Goal: Information Seeking & Learning: Understand process/instructions

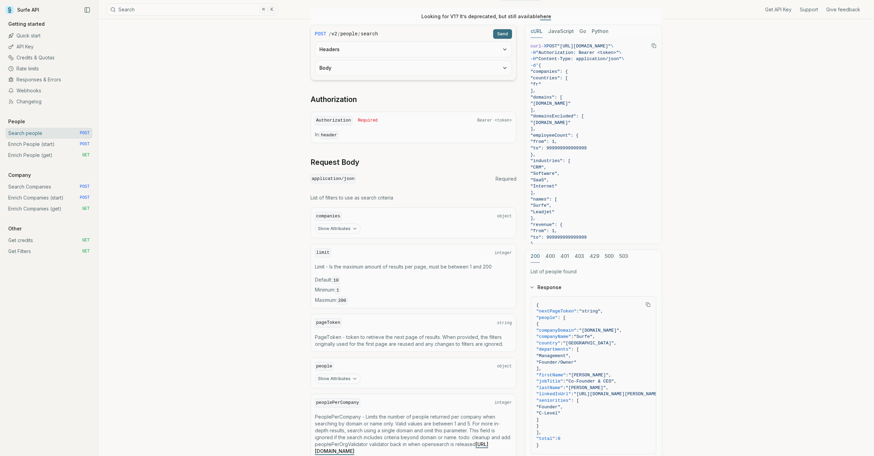
scroll to position [184, 0]
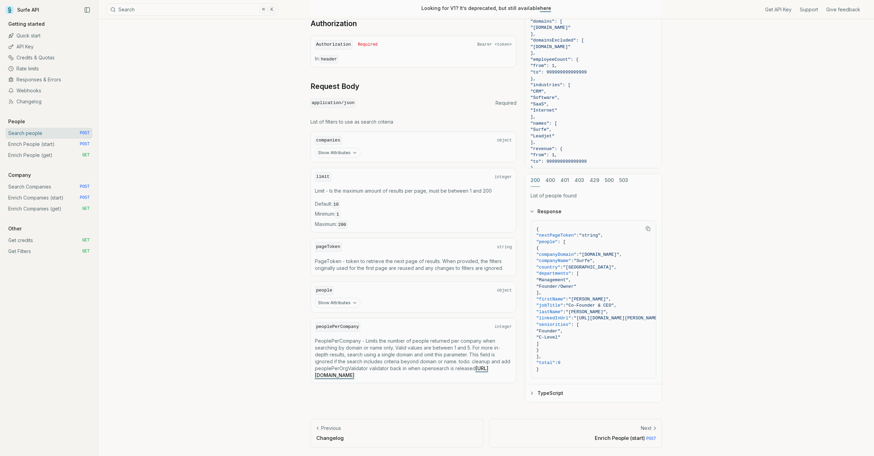
click at [76, 145] on link "Enrich People (start) POST" at bounding box center [48, 144] width 87 height 11
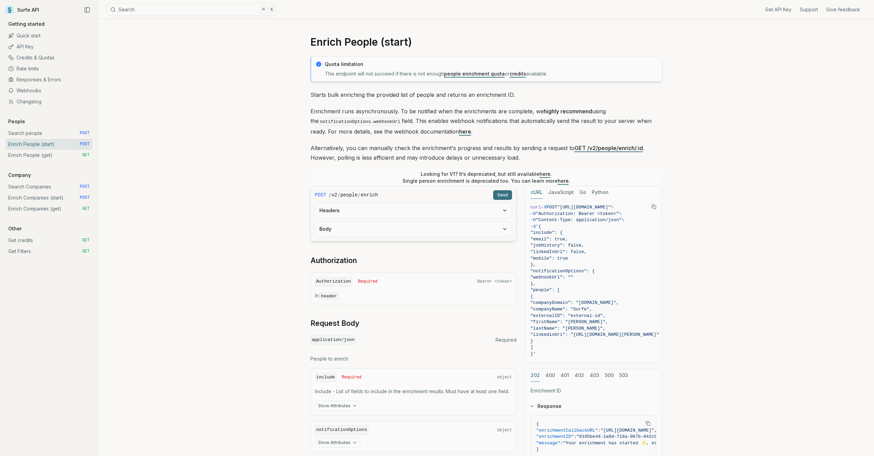
scroll to position [108, 0]
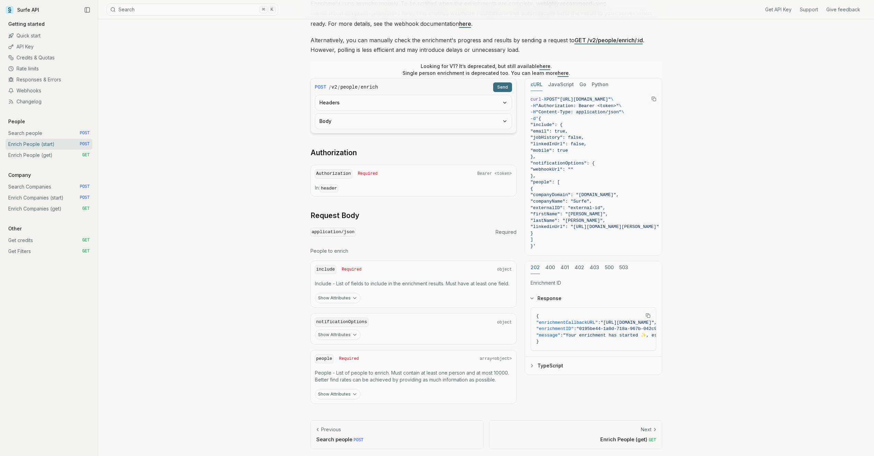
click at [36, 154] on link "Enrich People (get) GET" at bounding box center [48, 155] width 87 height 11
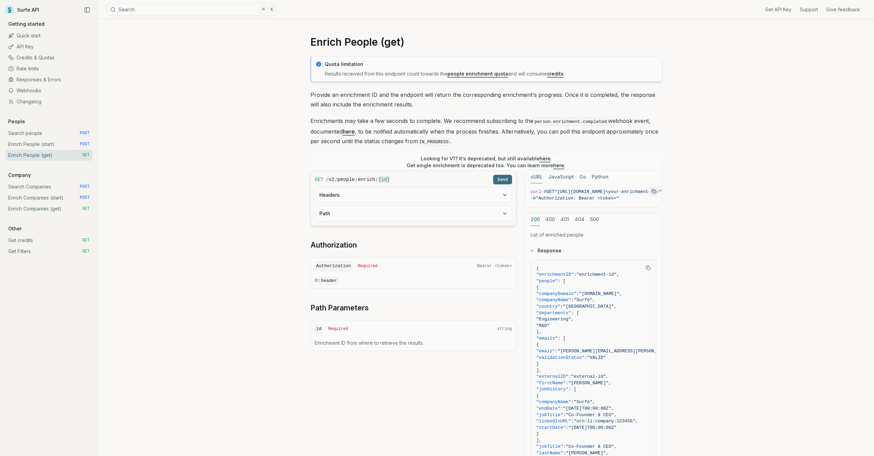
click at [46, 146] on link "Enrich People (start) POST" at bounding box center [48, 144] width 87 height 11
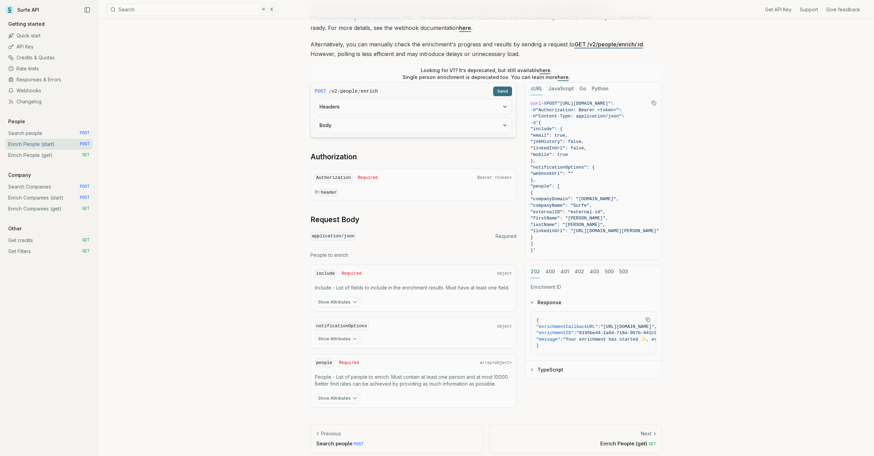
scroll to position [108, 0]
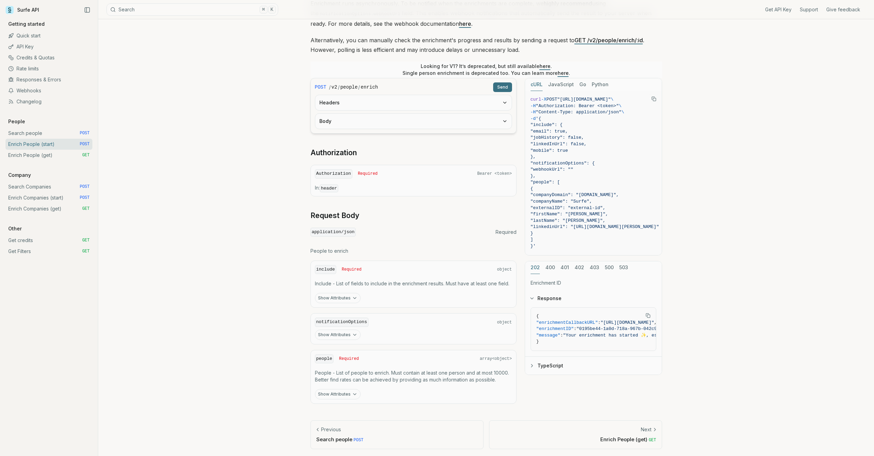
drag, startPoint x: 505, startPoint y: 178, endPoint x: 497, endPoint y: 175, distance: 8.5
click at [505, 178] on div "Authorization Required Bearer <token> In: header" at bounding box center [414, 181] width 206 height 32
click at [468, 169] on div "Authorization Required Bearer <token>" at bounding box center [413, 173] width 197 height 9
click at [495, 172] on span "Bearer <token>" at bounding box center [495, 173] width 35 height 5
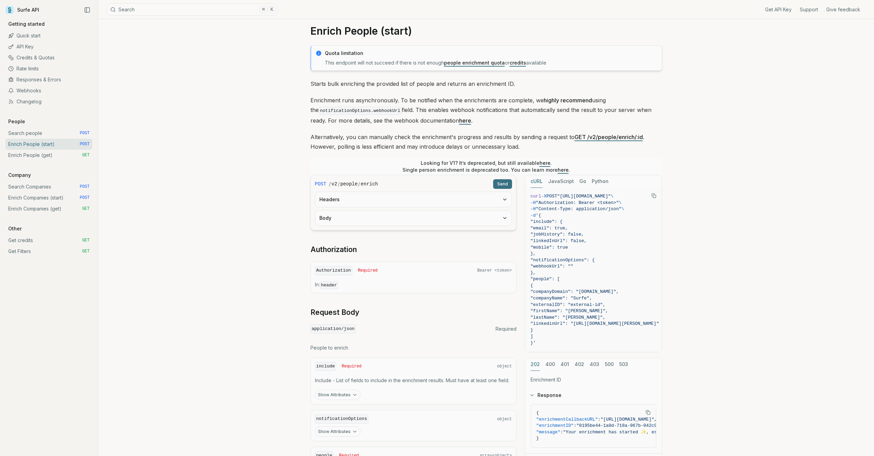
scroll to position [7, 0]
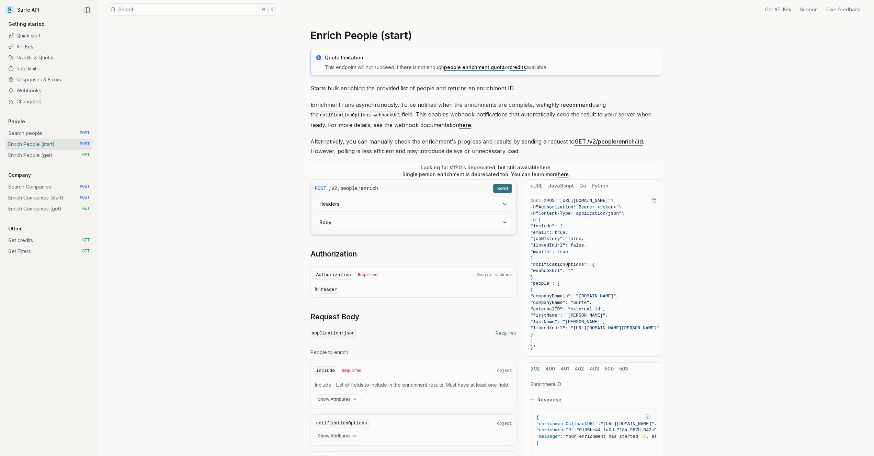
click at [428, 205] on button "Headers" at bounding box center [413, 204] width 197 height 15
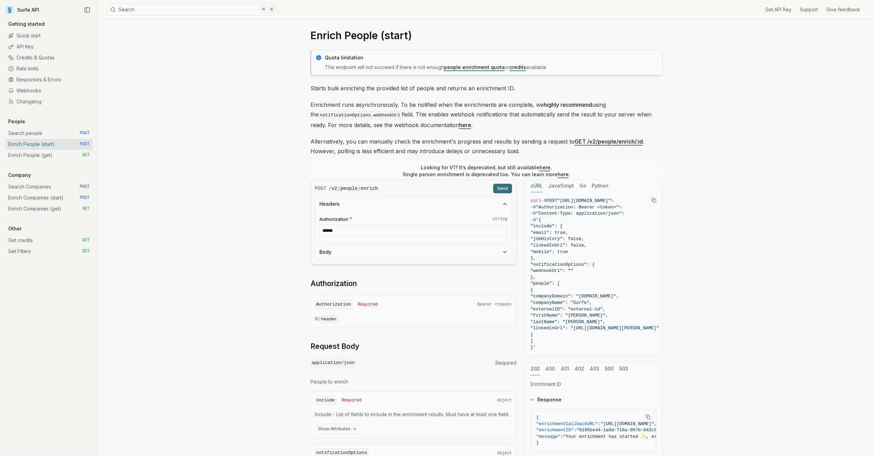
click at [414, 255] on button "Body" at bounding box center [413, 252] width 197 height 15
click at [448, 235] on input "******" at bounding box center [413, 231] width 188 height 12
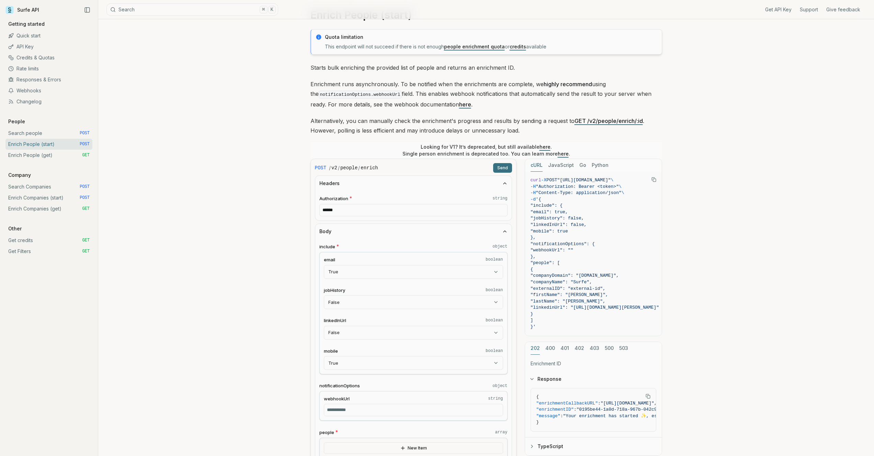
scroll to position [145, 0]
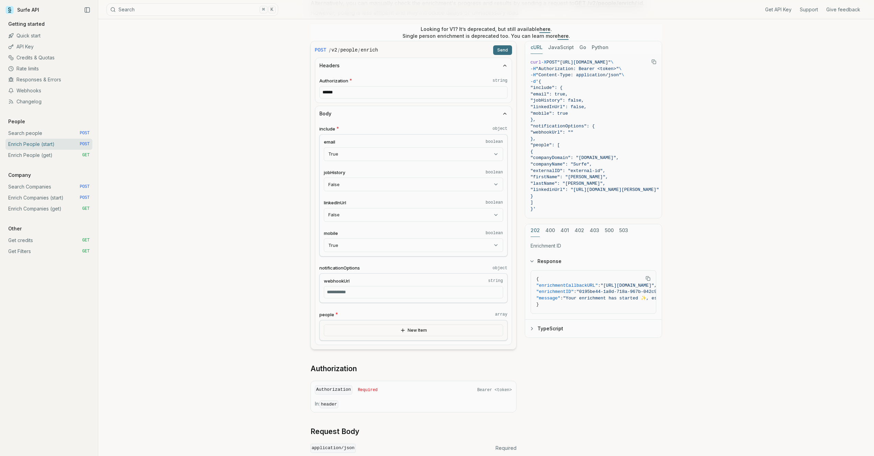
click at [413, 329] on button "New Item" at bounding box center [413, 331] width 179 height 12
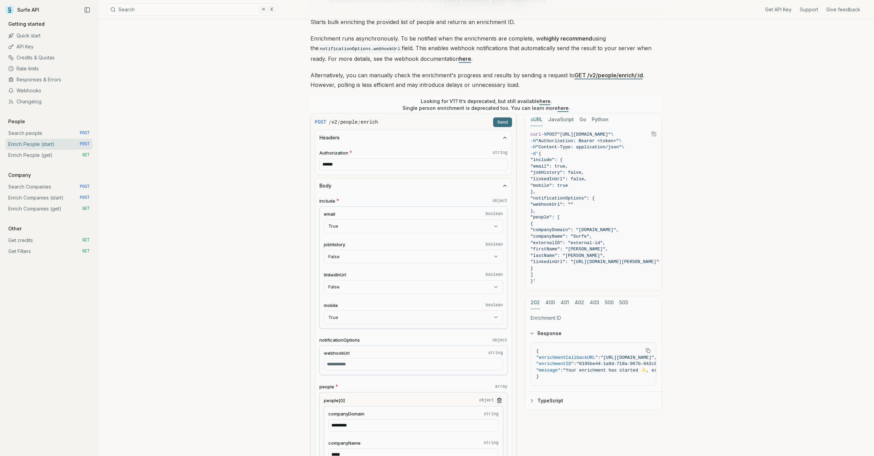
scroll to position [0, 0]
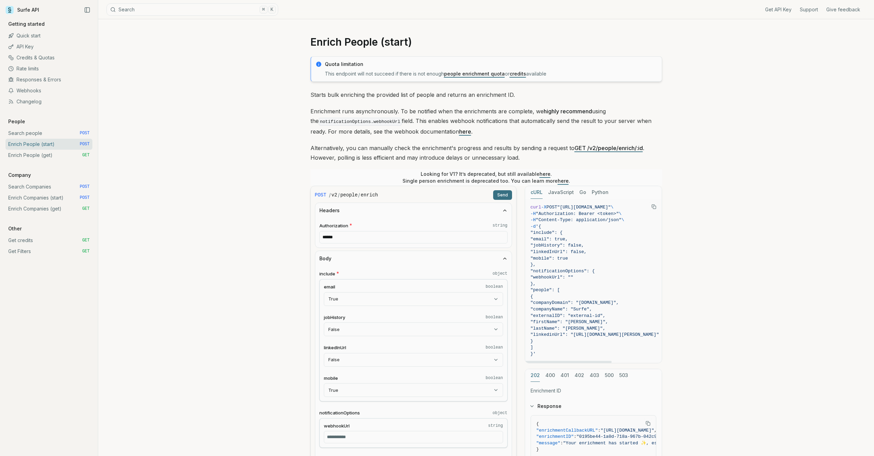
click at [37, 185] on link "Search Companies POST" at bounding box center [48, 186] width 87 height 11
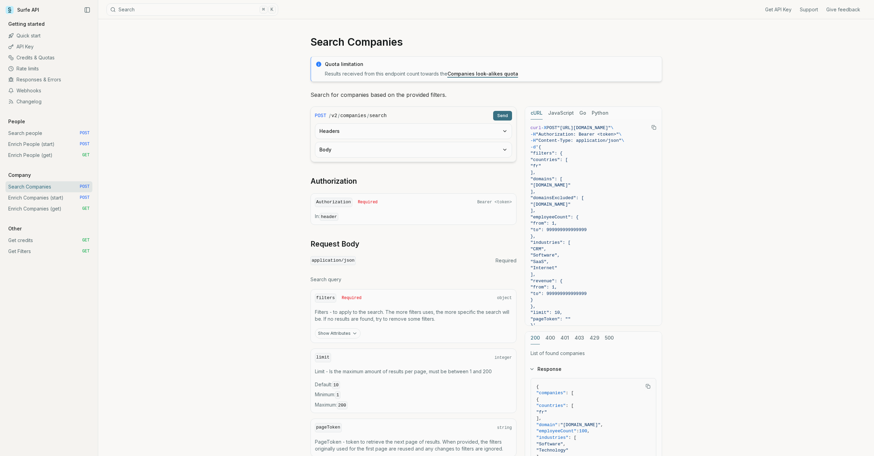
scroll to position [9, 0]
